Goal: Task Accomplishment & Management: Use online tool/utility

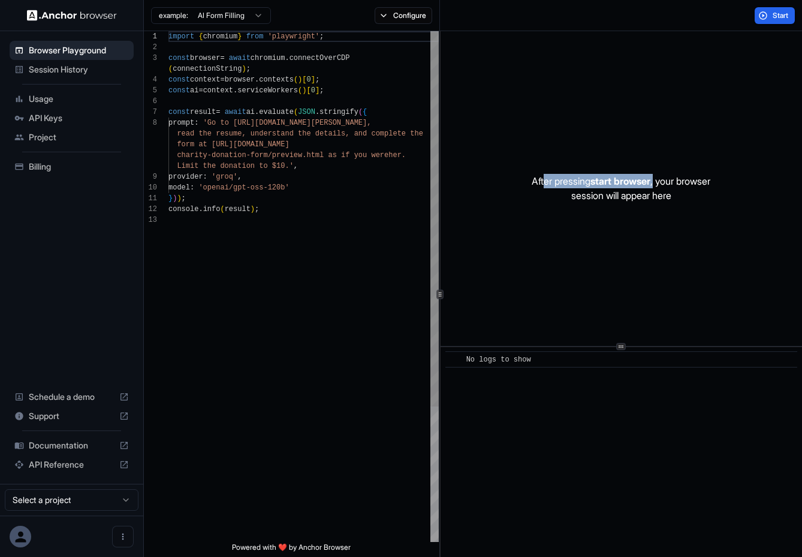
scroll to position [76, 0]
drag, startPoint x: 532, startPoint y: 179, endPoint x: 707, endPoint y: 182, distance: 175.6
click at [707, 182] on p "After pressing start browser , your browser session will appear here" at bounding box center [621, 188] width 179 height 29
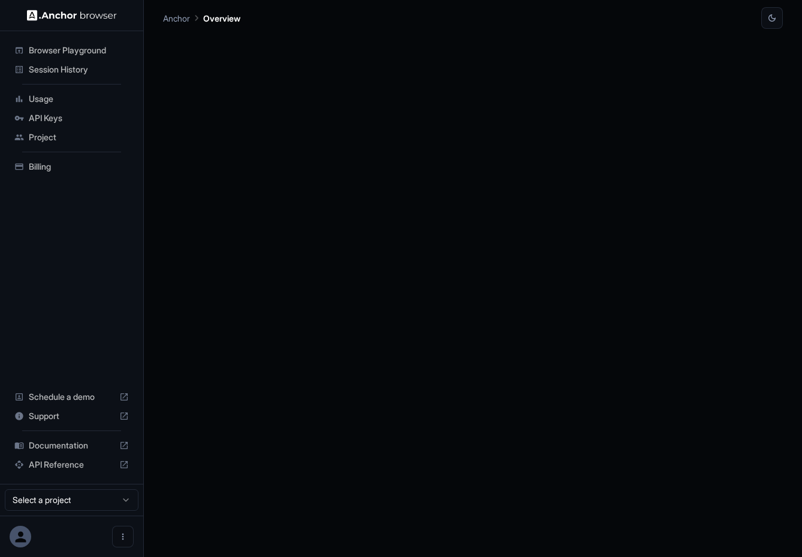
click at [342, 136] on div at bounding box center [473, 293] width 620 height 528
click at [182, 14] on p "Anchor" at bounding box center [176, 18] width 27 height 13
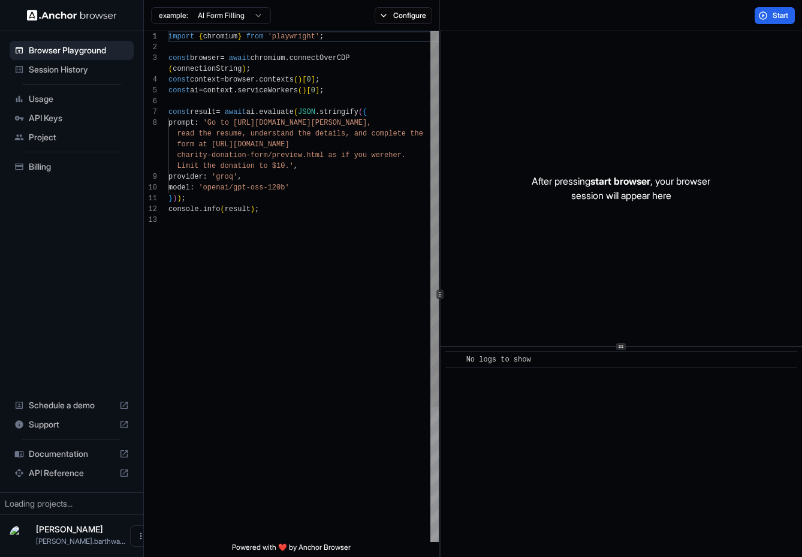
scroll to position [76, 0]
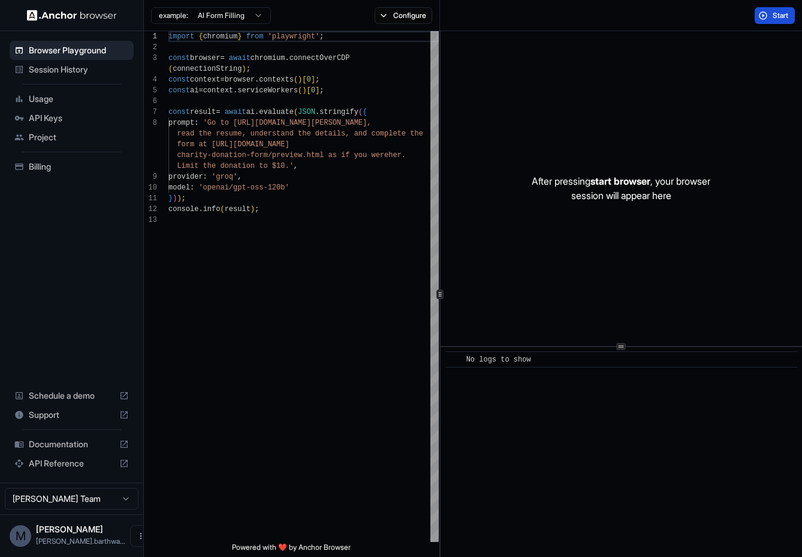
click at [780, 14] on span "Start" at bounding box center [781, 16] width 17 height 10
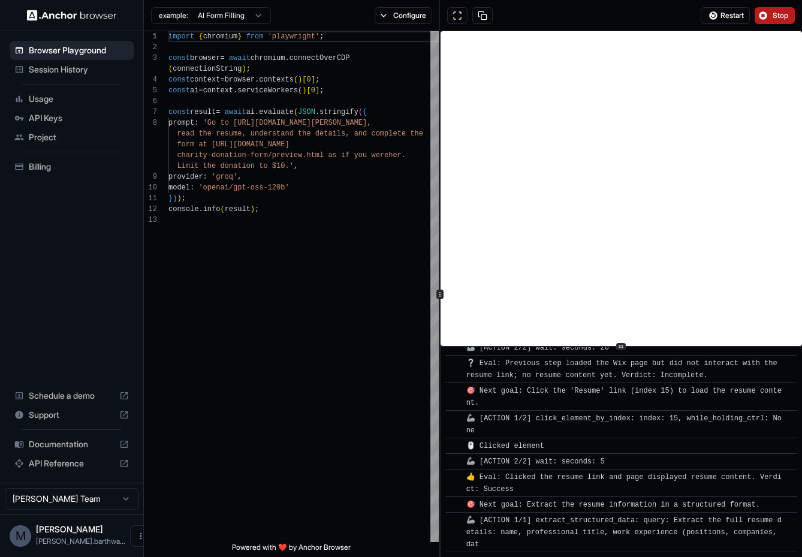
scroll to position [576, 0]
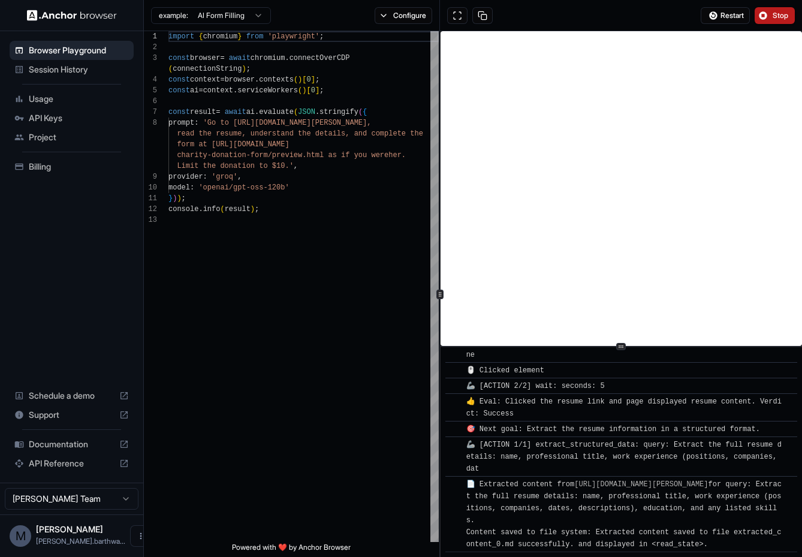
click at [782, 15] on span "Stop" at bounding box center [781, 16] width 17 height 10
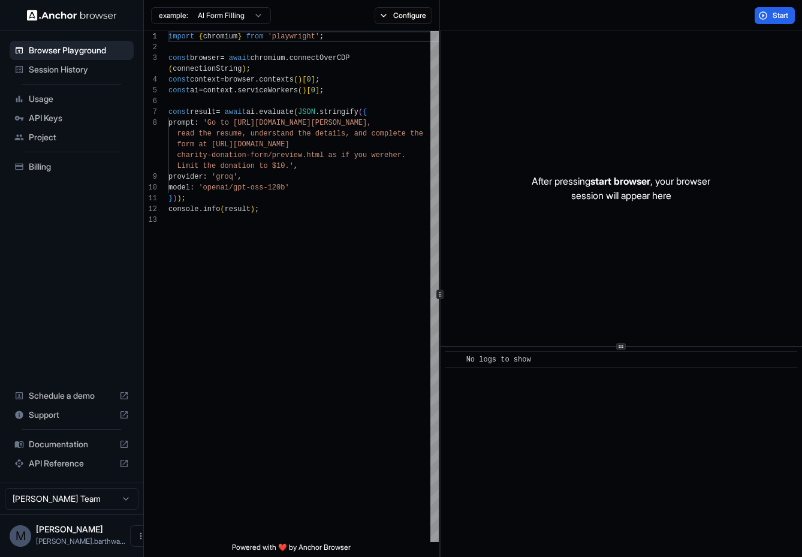
click at [677, 126] on div "After pressing start browser , your browser session will appear here" at bounding box center [621, 188] width 361 height 315
click at [75, 80] on ul "Browser Playground Session History Usage API Keys Project Billing" at bounding box center [72, 108] width 134 height 145
click at [71, 70] on span "Session History" at bounding box center [79, 70] width 100 height 12
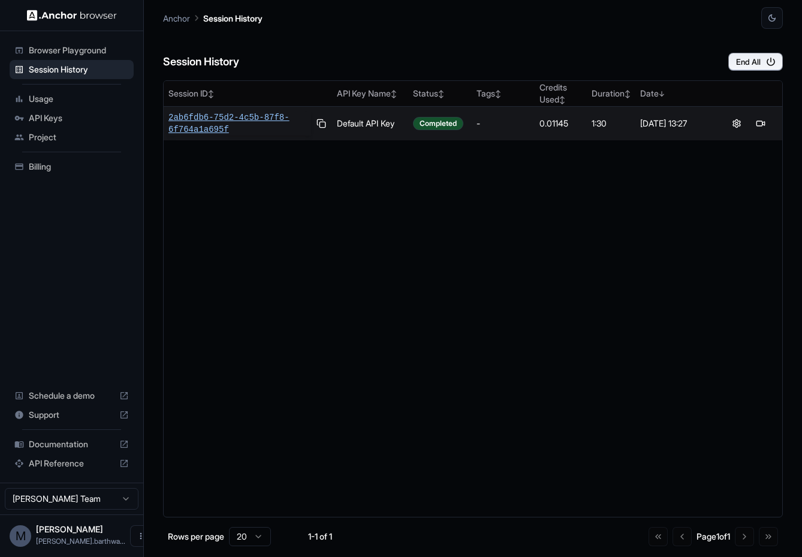
click at [248, 134] on span "2ab6fdb6-75d2-4c5b-87f8-6f764a1a695f" at bounding box center [239, 123] width 143 height 24
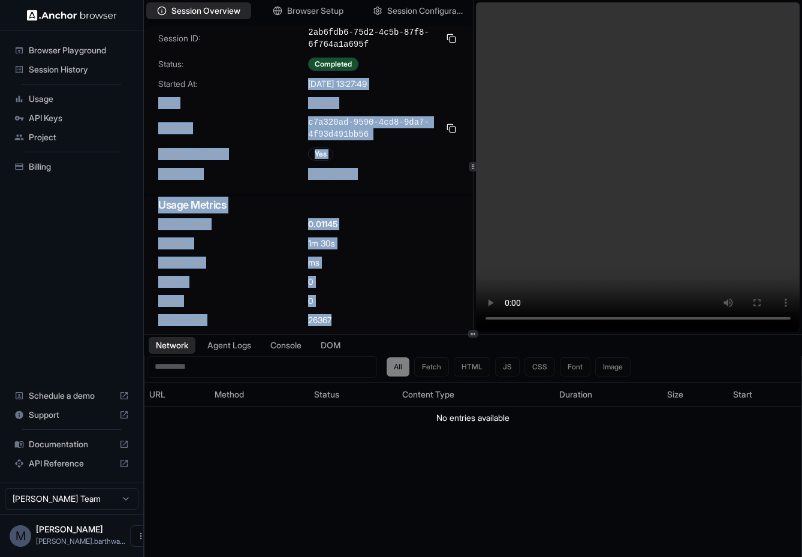
drag, startPoint x: 300, startPoint y: 85, endPoint x: 477, endPoint y: 85, distance: 176.2
click at [478, 85] on div "Session Overview Browser Setup Session Configuration Session ID: 2ab6fdb6-75d2-…" at bounding box center [473, 167] width 658 height 334
